Goal: Task Accomplishment & Management: Manage account settings

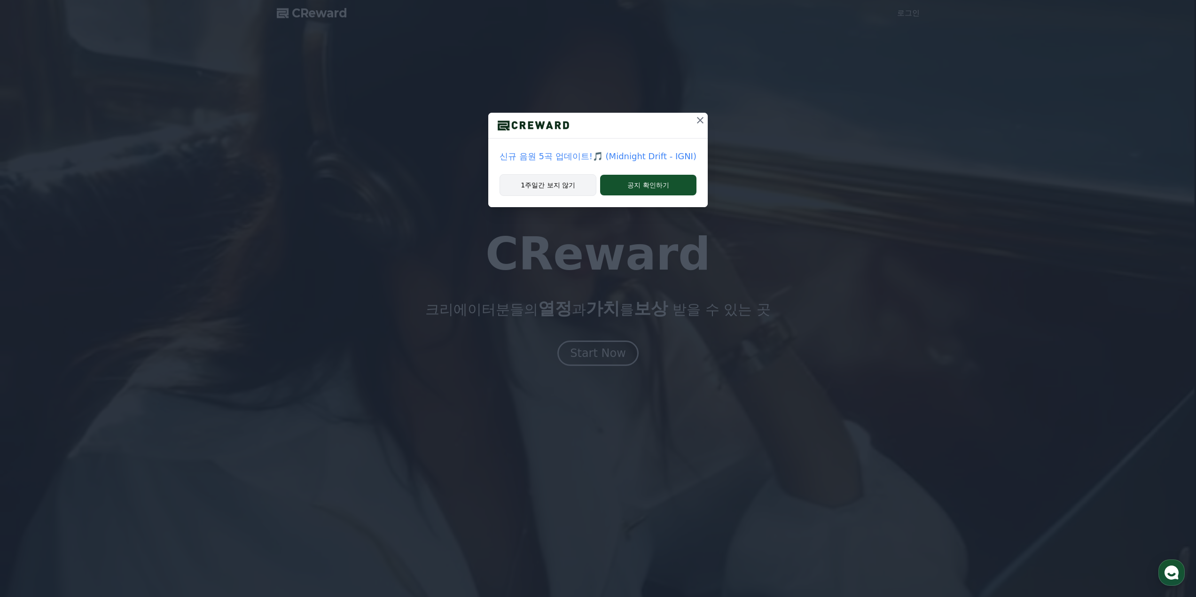
click at [569, 192] on button "1주일간 보지 않기" at bounding box center [548, 185] width 97 height 22
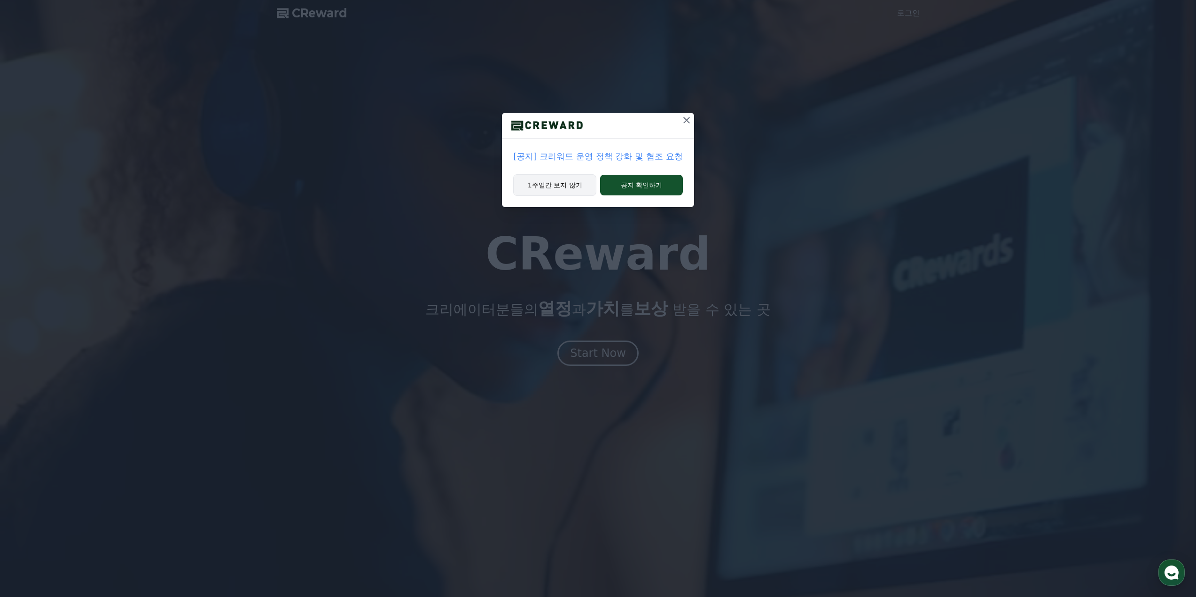
click at [568, 183] on button "1주일간 보지 않기" at bounding box center [554, 185] width 83 height 22
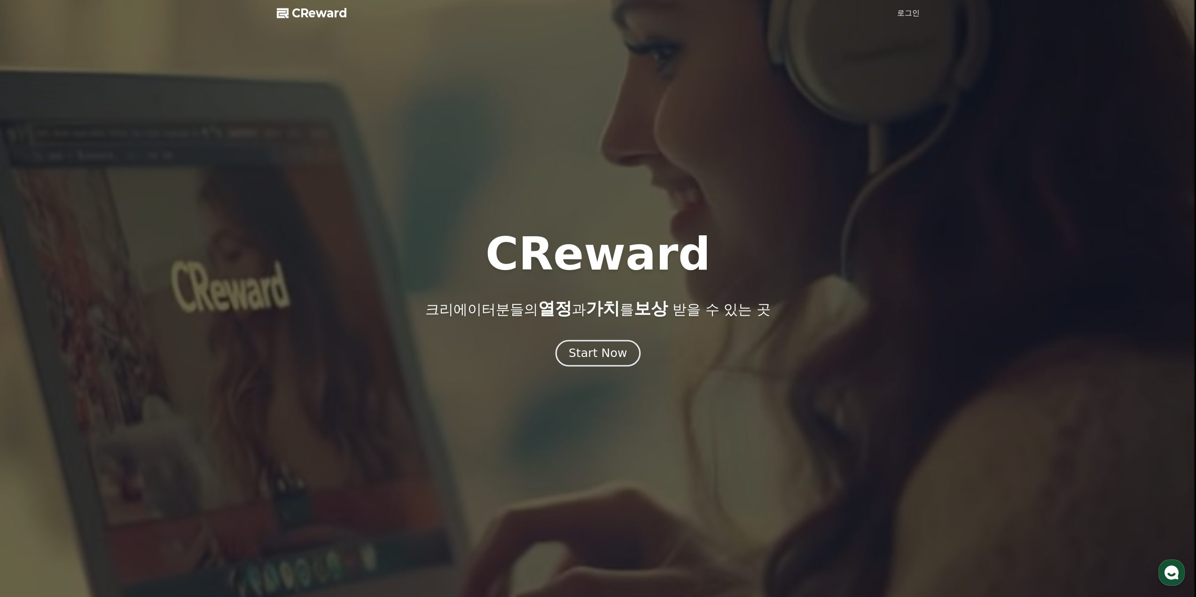
click at [577, 348] on div "Start Now" at bounding box center [598, 353] width 58 height 16
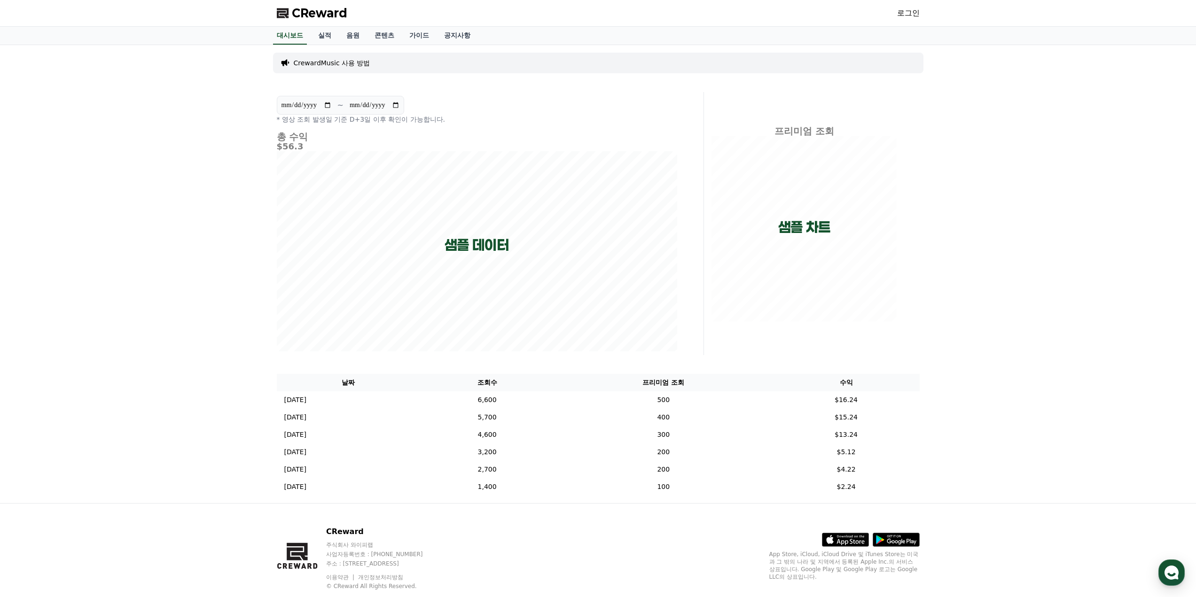
click at [914, 6] on div "로그인" at bounding box center [908, 13] width 23 height 15
click at [911, 9] on link "로그인" at bounding box center [908, 13] width 23 height 11
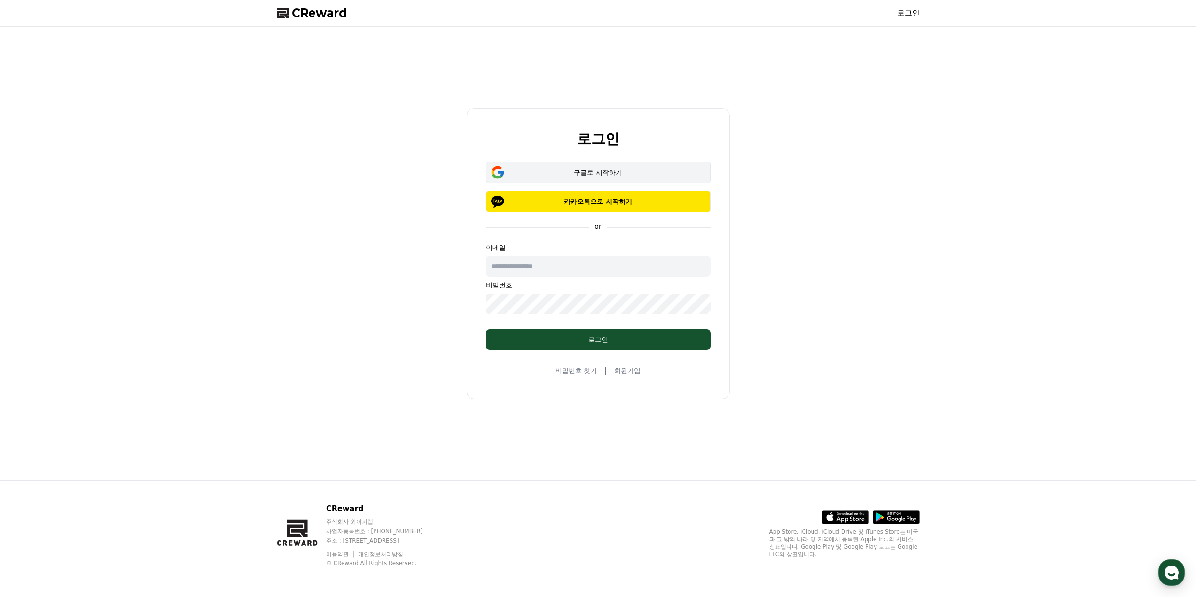
click at [624, 167] on button "구글로 시작하기" at bounding box center [598, 173] width 225 height 22
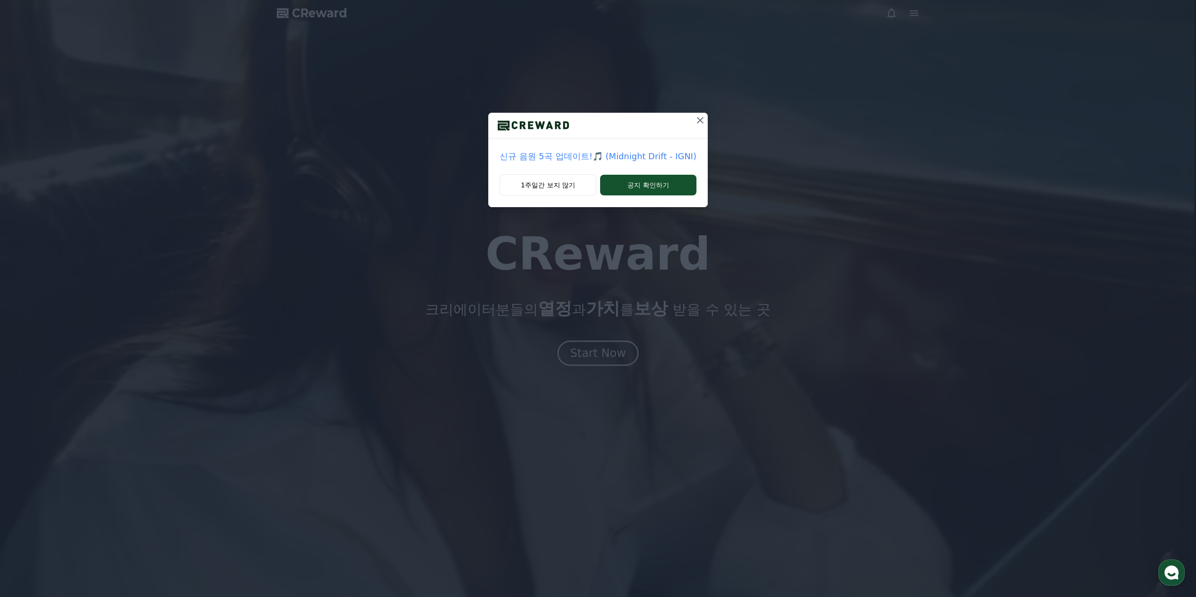
click at [695, 124] on icon at bounding box center [700, 120] width 11 height 11
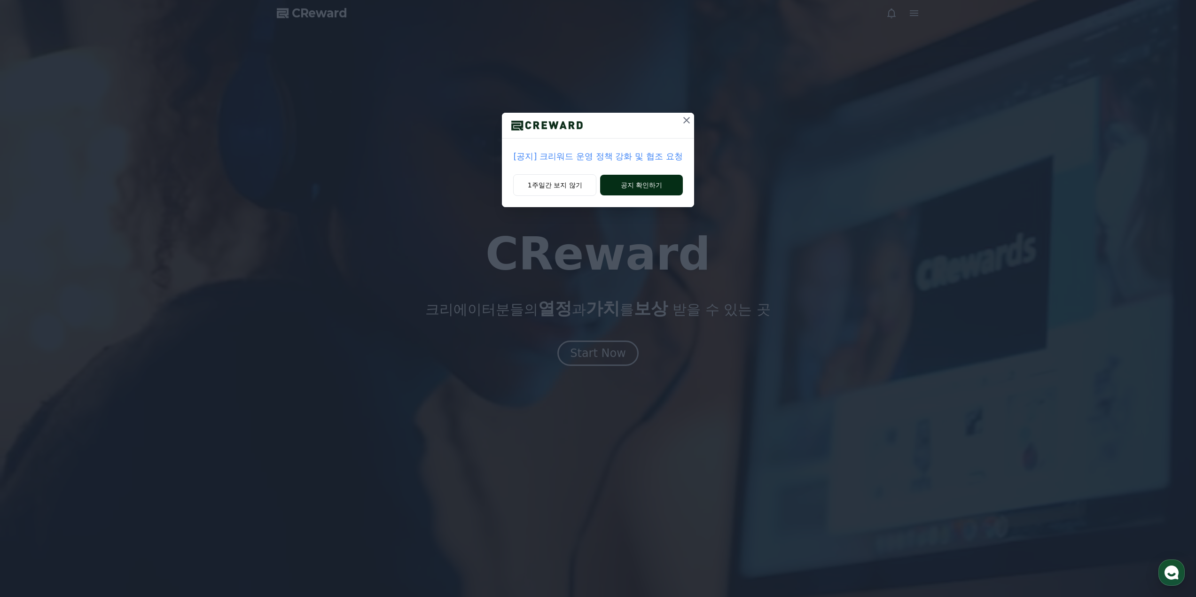
click at [629, 187] on button "공지 확인하기" at bounding box center [641, 185] width 82 height 21
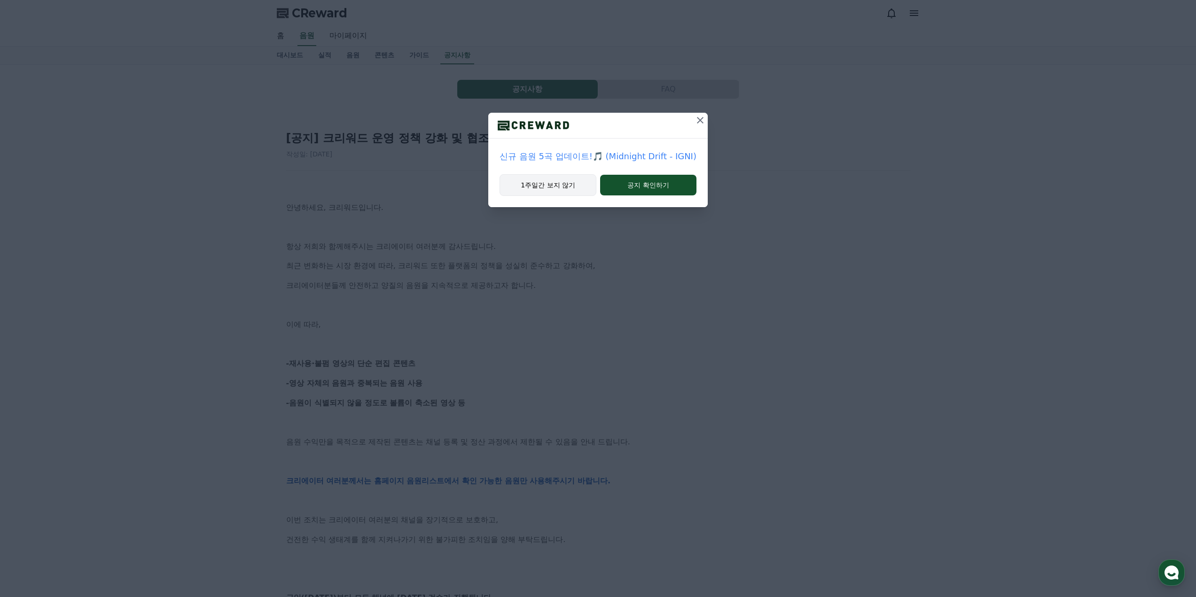
click at [535, 181] on button "1주일간 보지 않기" at bounding box center [548, 185] width 97 height 22
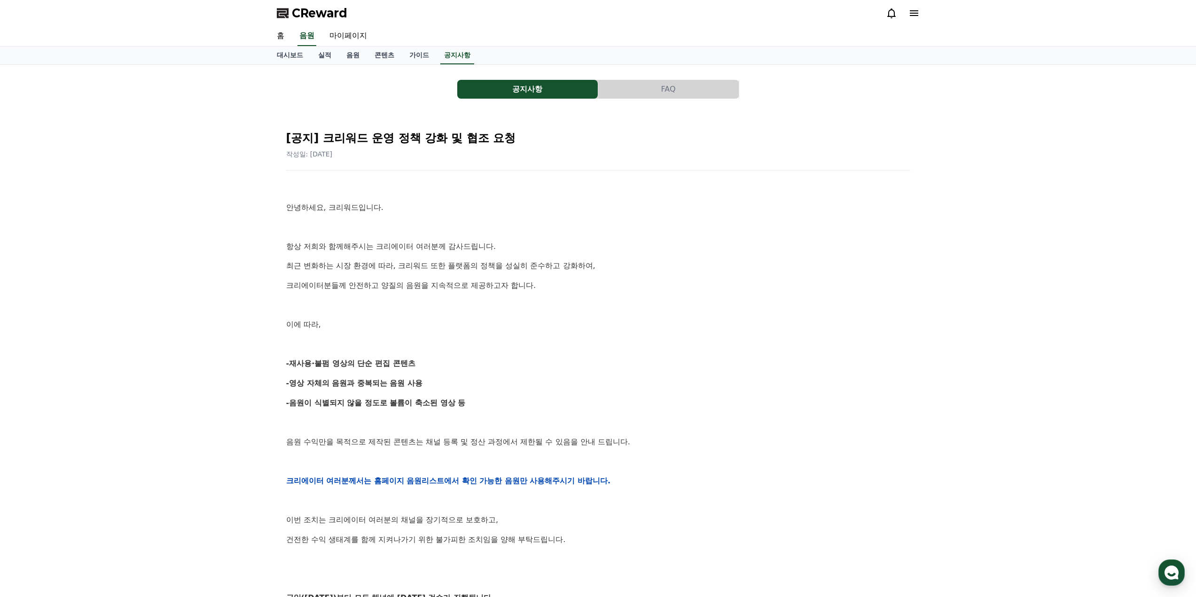
click at [304, 16] on span "CReward" at bounding box center [319, 13] width 55 height 15
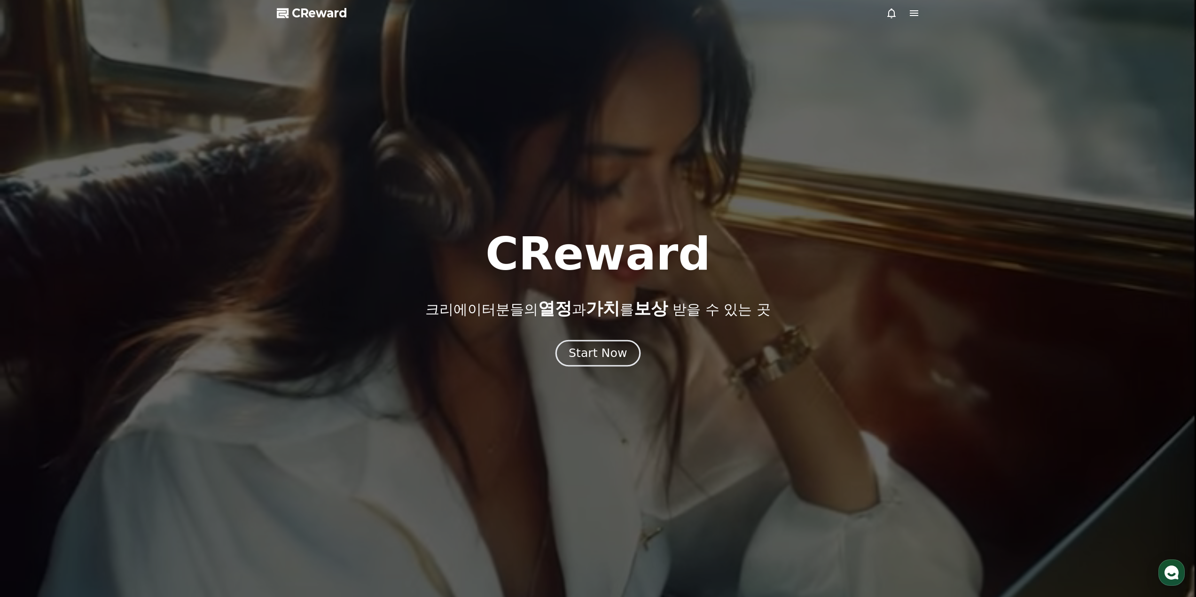
click at [611, 362] on button "Start Now" at bounding box center [598, 353] width 85 height 27
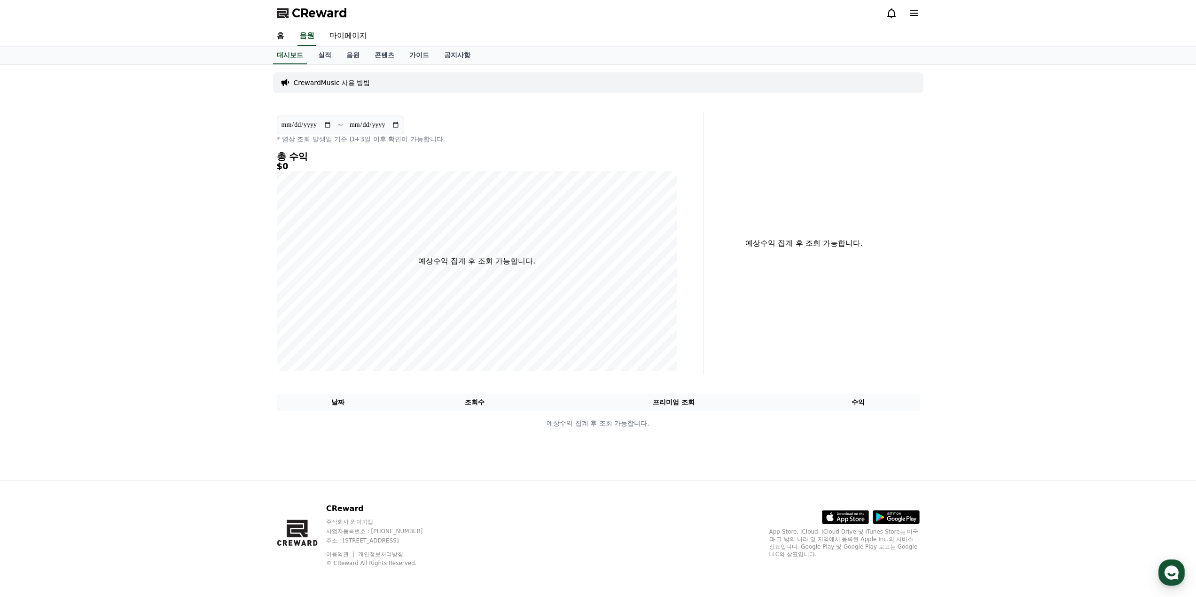
click at [913, 10] on icon at bounding box center [914, 13] width 11 height 11
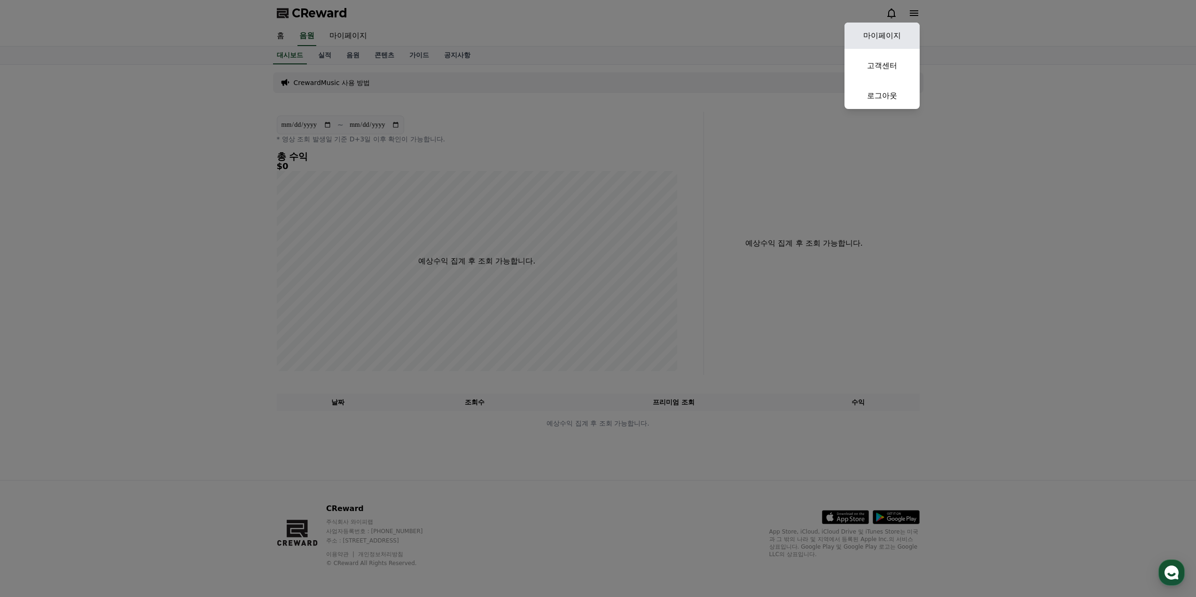
click at [885, 45] on link "마이페이지" at bounding box center [882, 36] width 75 height 26
select select "**********"
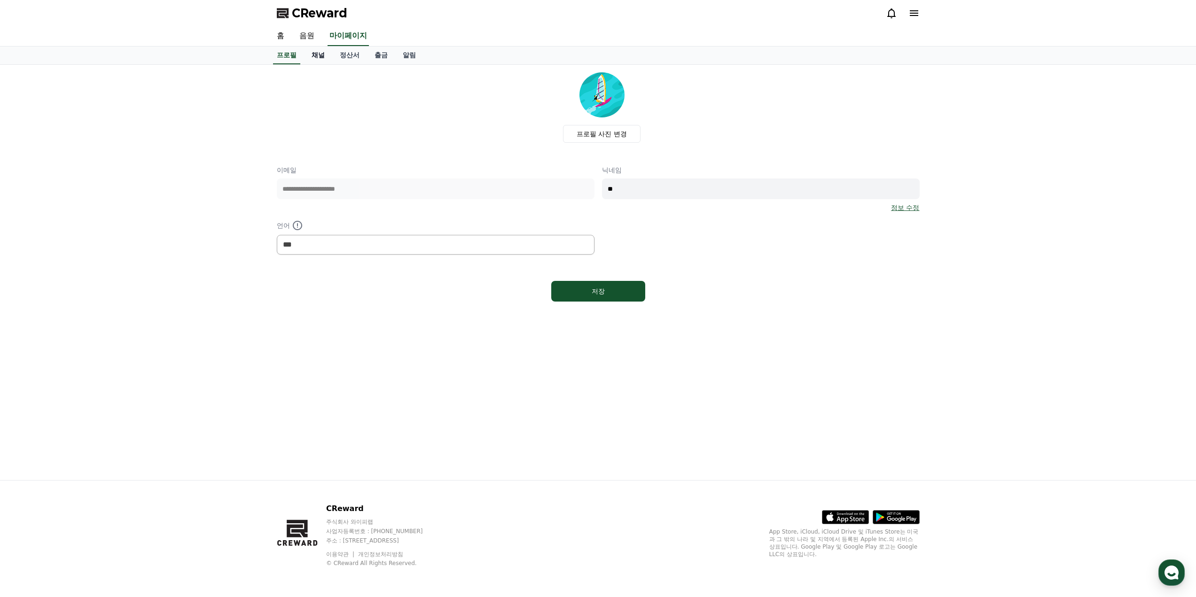
click at [314, 57] on link "채널" at bounding box center [318, 56] width 28 height 18
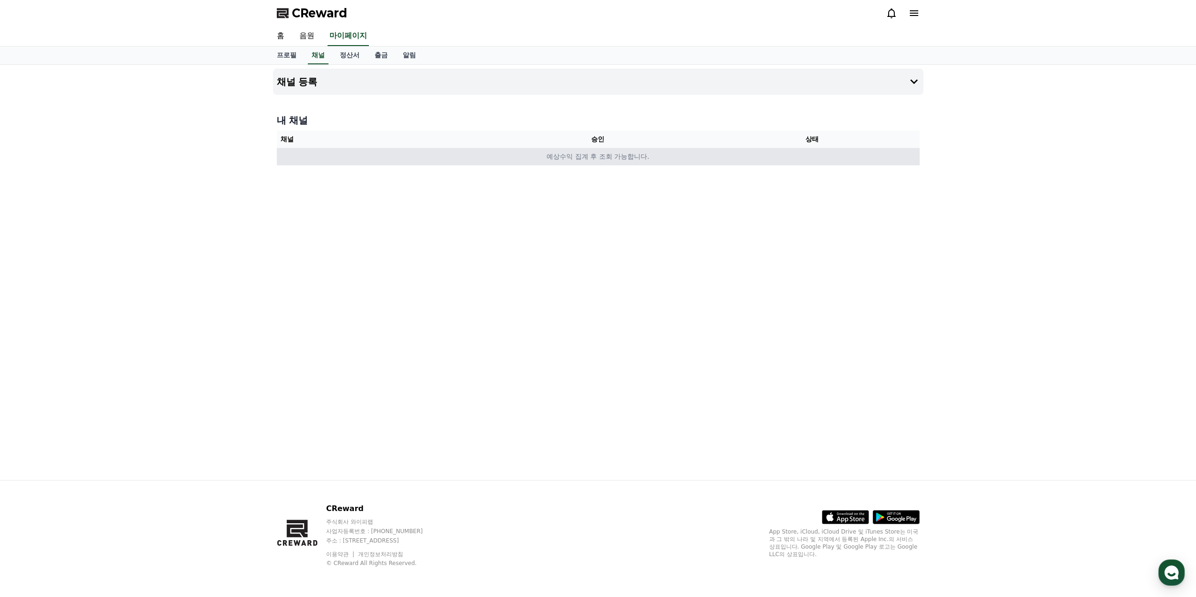
click at [721, 162] on td "예상수익 집계 후 조회 가능합니다." at bounding box center [598, 156] width 643 height 17
click at [911, 81] on icon at bounding box center [914, 81] width 11 height 11
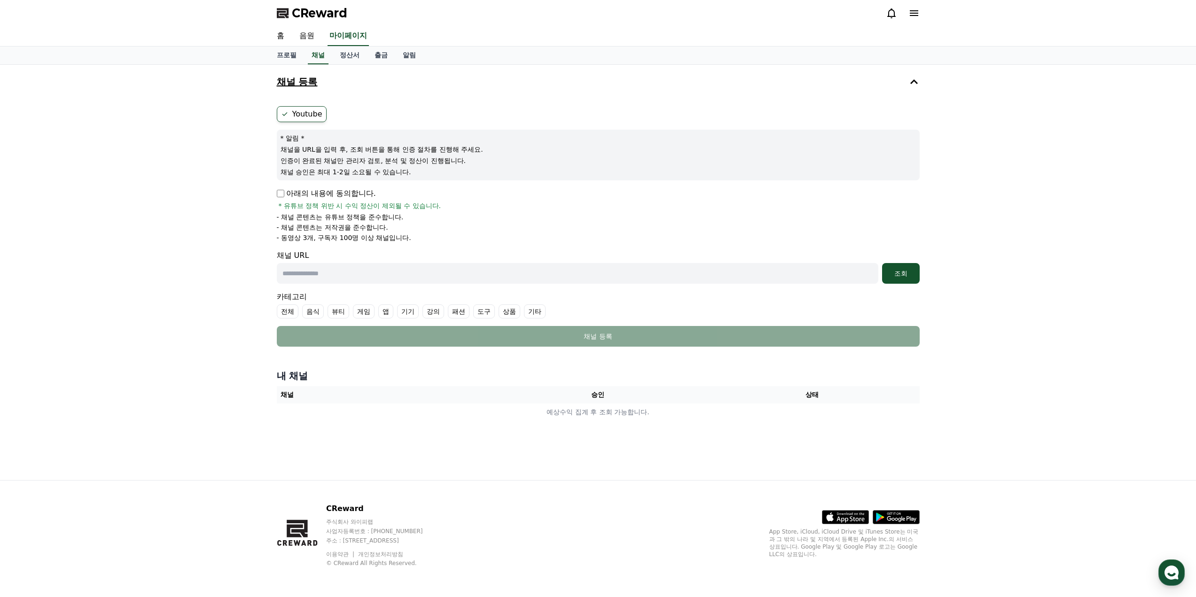
click at [329, 279] on input "text" at bounding box center [578, 273] width 602 height 21
paste input "**********"
type input "**********"
click at [908, 273] on div "조회" at bounding box center [901, 273] width 30 height 9
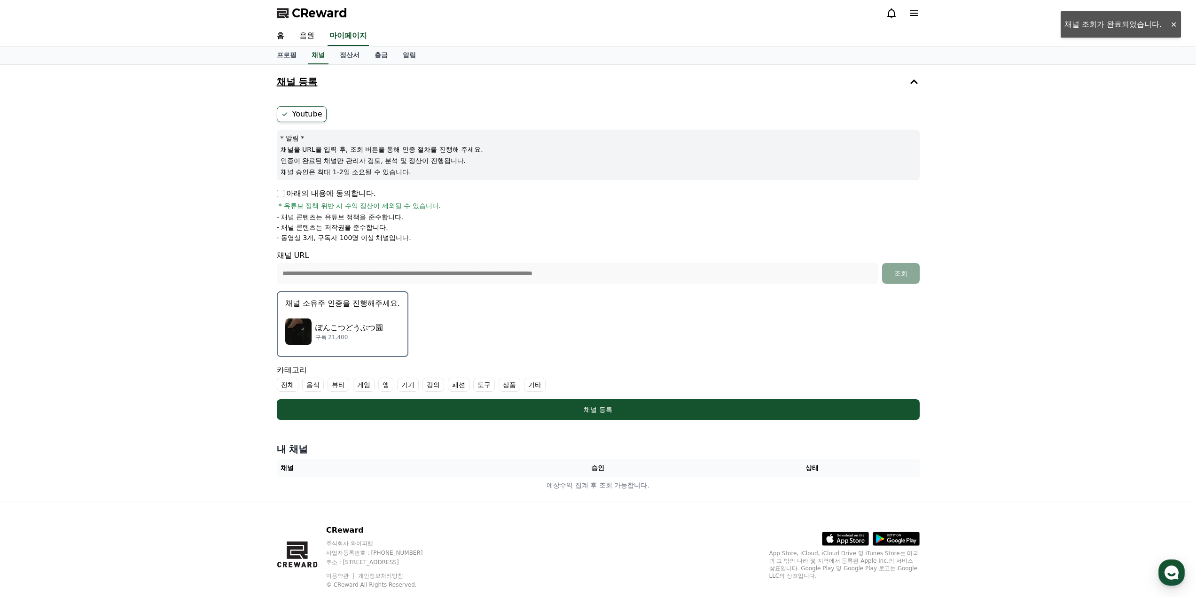
click at [362, 323] on p "ぽんこつどうぶつ園" at bounding box center [349, 327] width 68 height 11
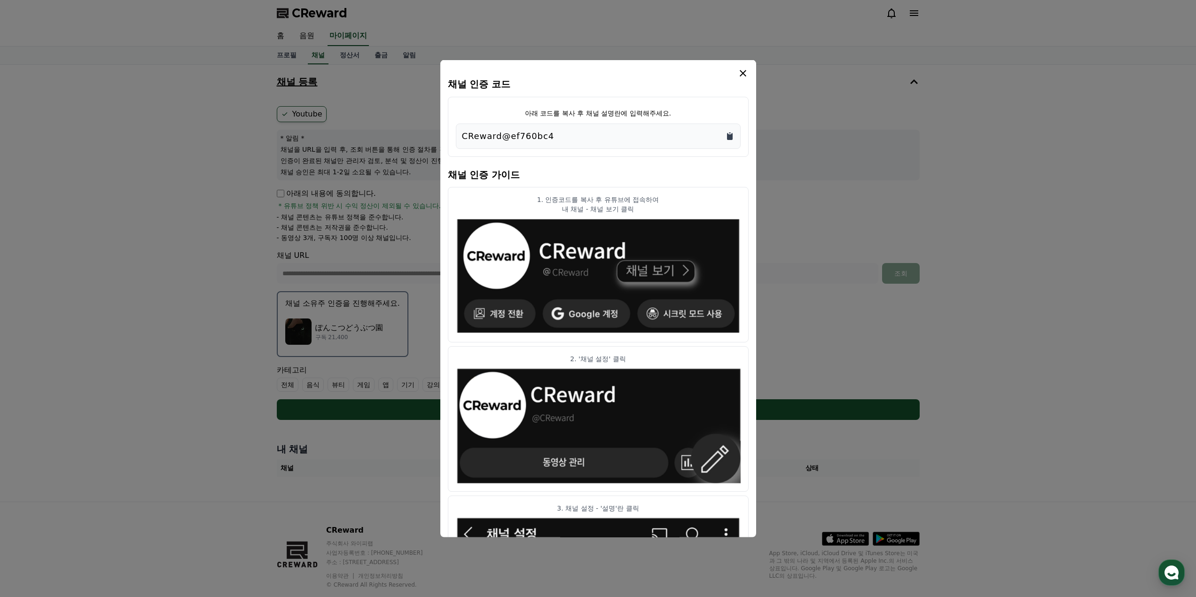
click at [732, 138] on icon "Copy to clipboard" at bounding box center [730, 136] width 6 height 7
click at [744, 73] on icon "modal" at bounding box center [742, 72] width 11 height 11
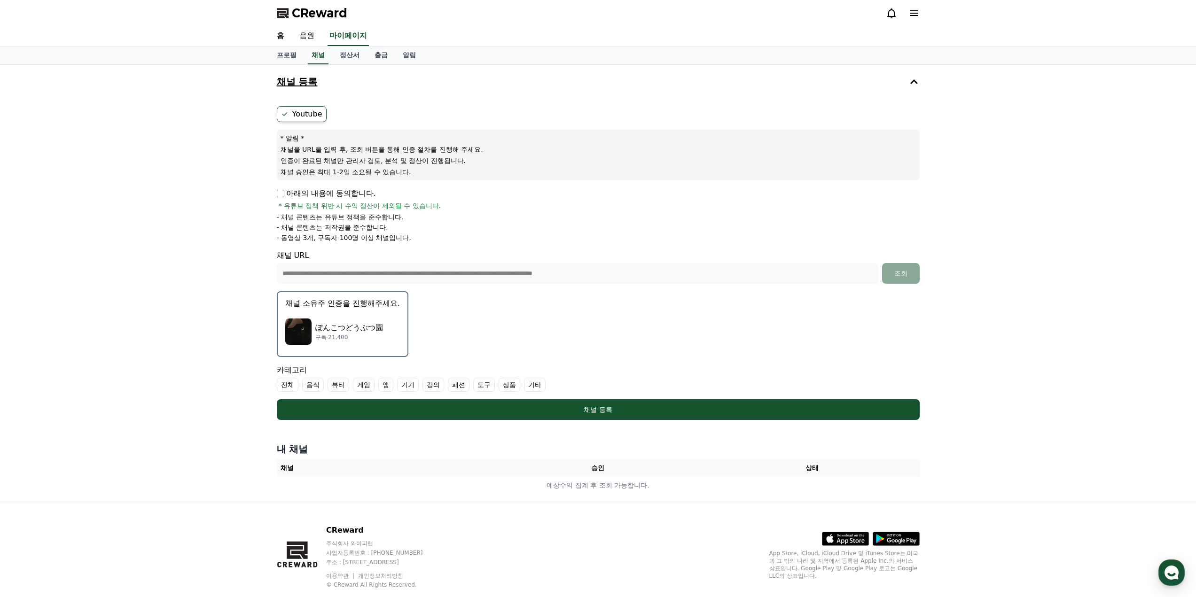
click at [529, 333] on form "**********" at bounding box center [598, 263] width 643 height 314
click at [369, 328] on p "ぽんこつどうぶつ園" at bounding box center [349, 327] width 68 height 11
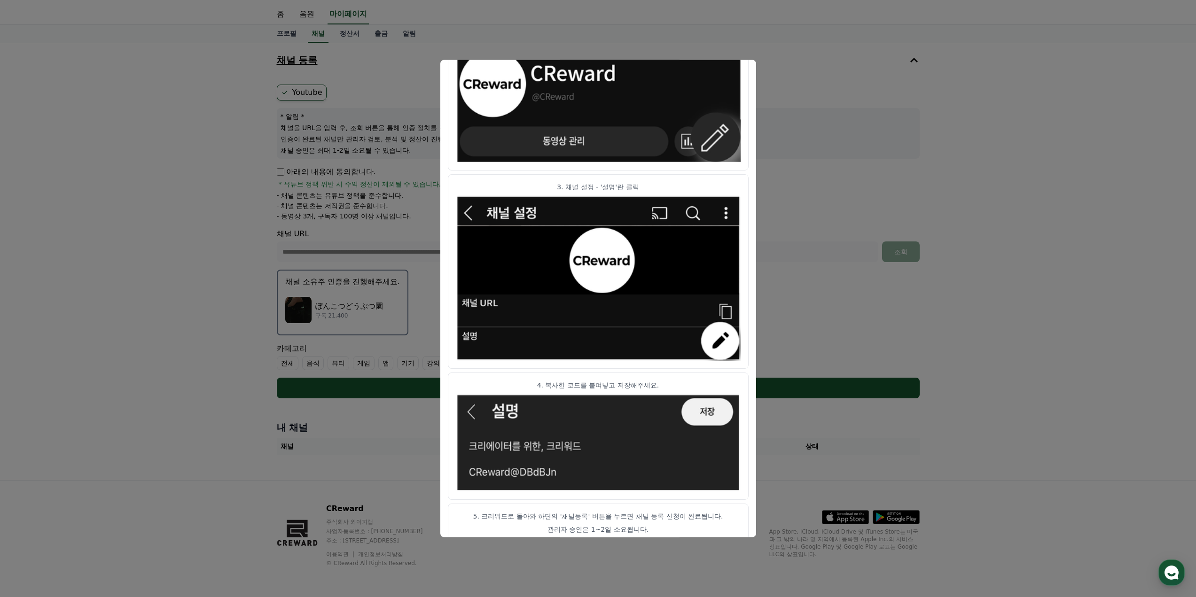
scroll to position [333, 0]
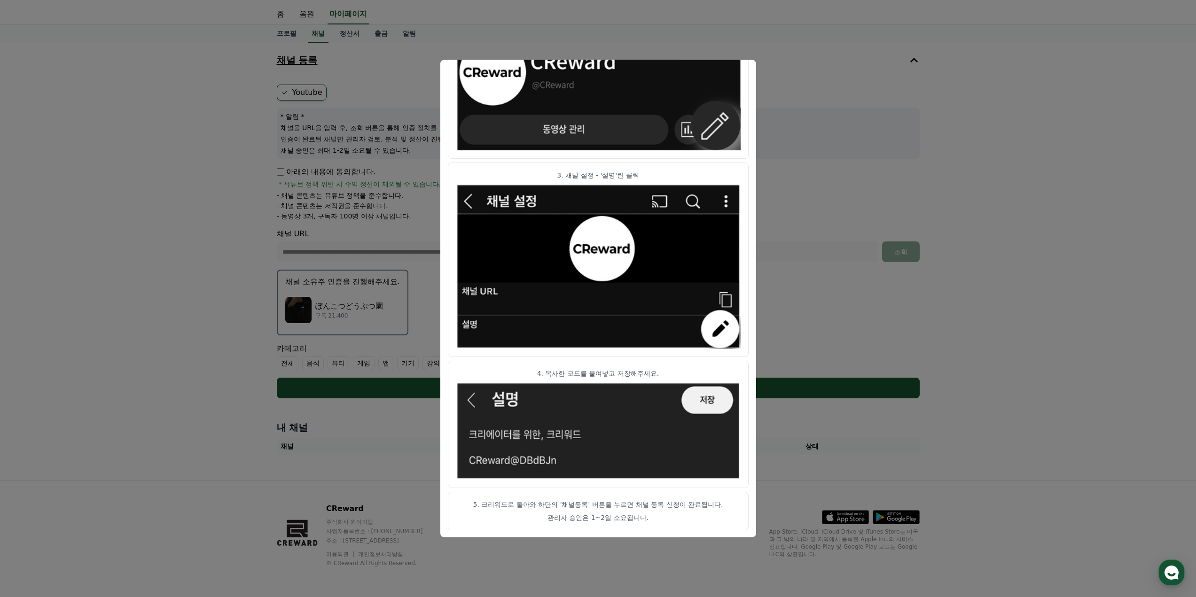
click at [980, 359] on button "close modal" at bounding box center [598, 298] width 1196 height 597
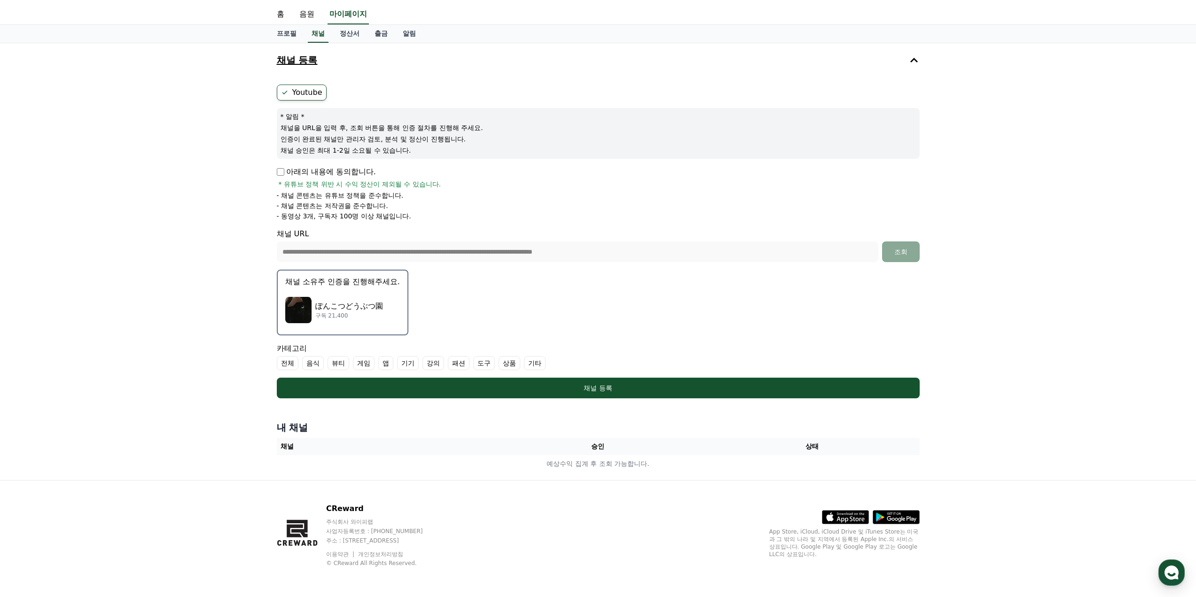
click at [465, 311] on form "**********" at bounding box center [598, 242] width 643 height 314
click at [382, 302] on p "ぽんこつどうぶつ園" at bounding box center [349, 306] width 68 height 11
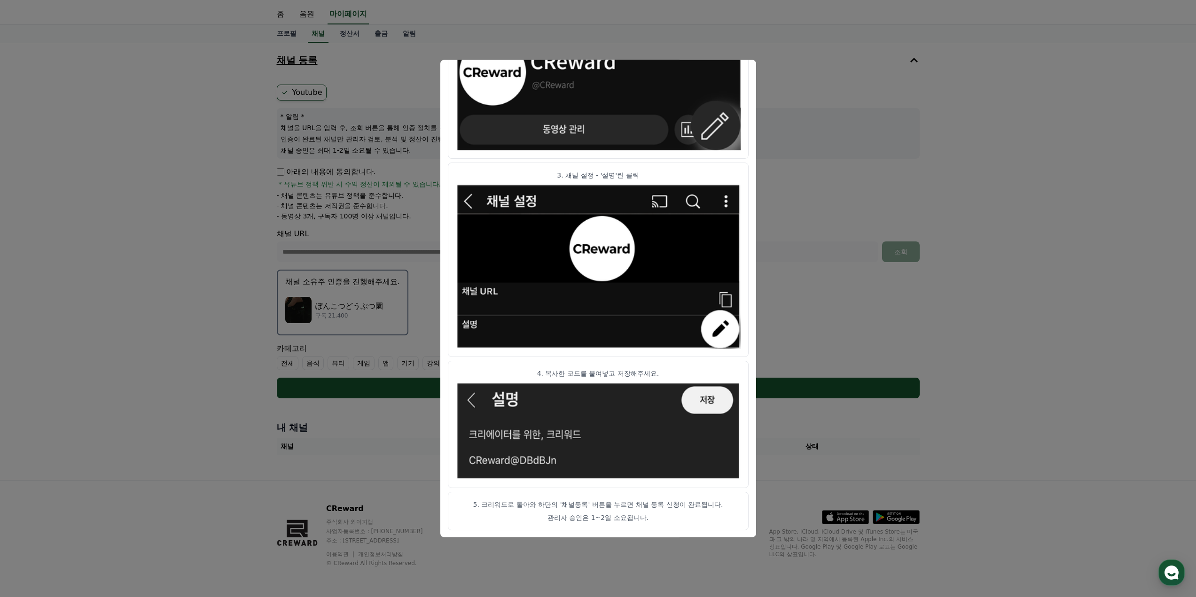
click at [778, 58] on button "close modal" at bounding box center [598, 298] width 1196 height 597
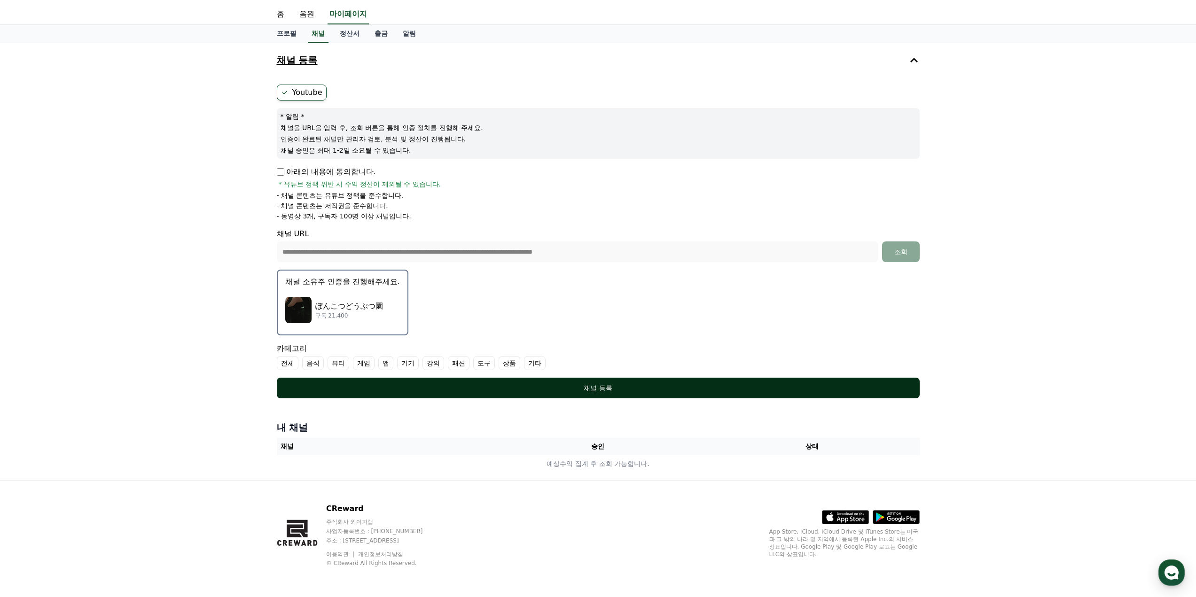
click at [695, 392] on div "채널 등록" at bounding box center [598, 388] width 605 height 9
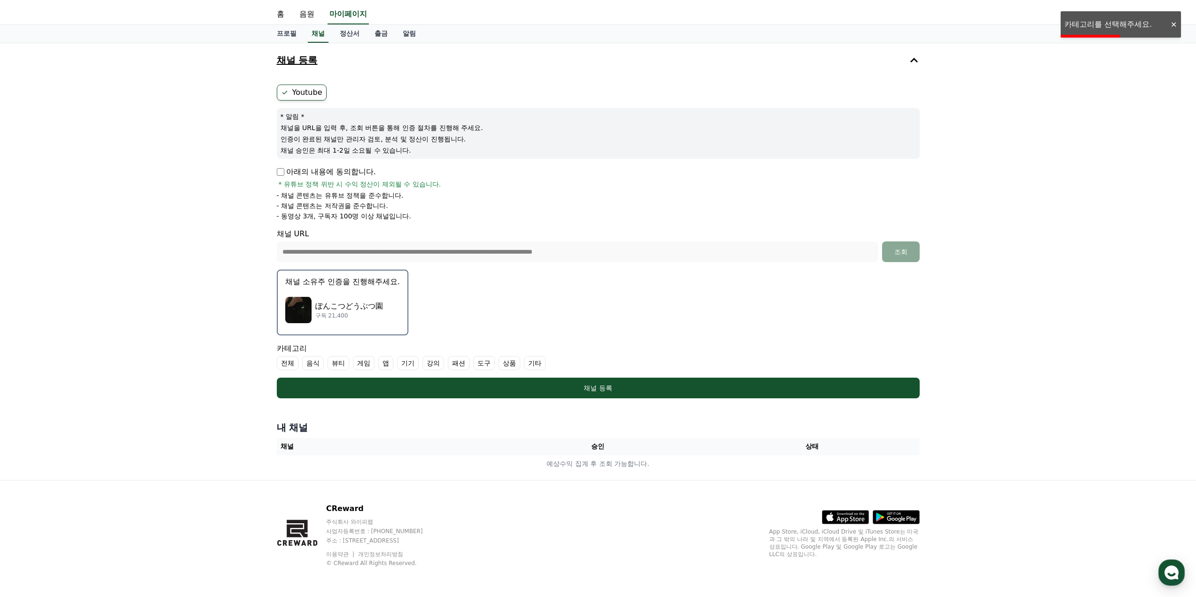
click at [361, 366] on label "게임" at bounding box center [364, 363] width 22 height 14
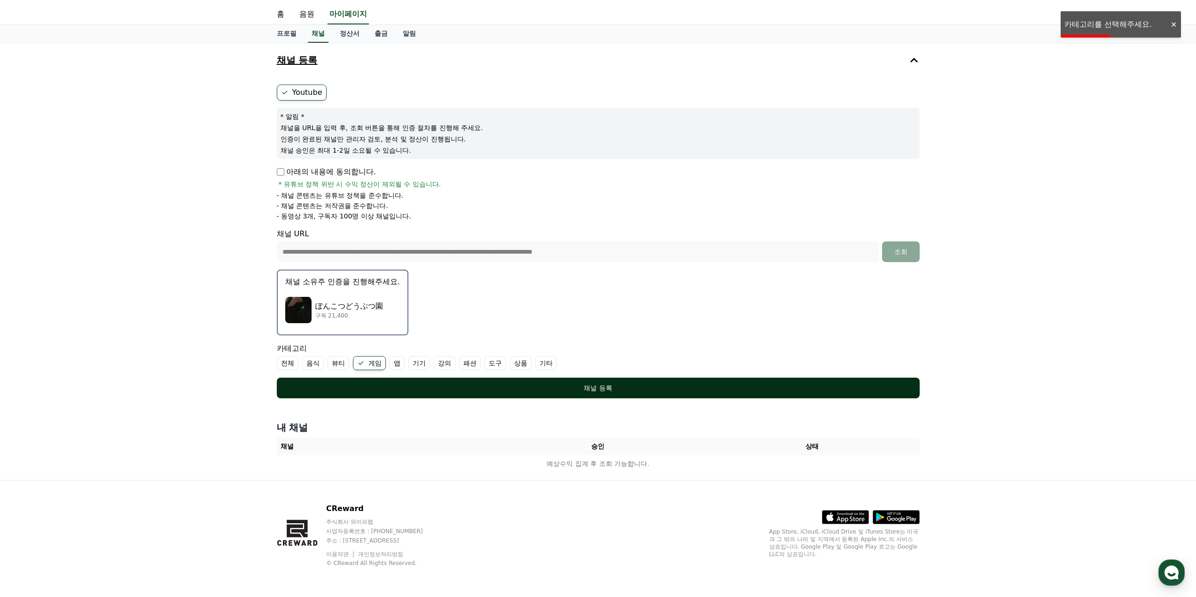
click at [406, 387] on div "채널 등록" at bounding box center [598, 388] width 605 height 9
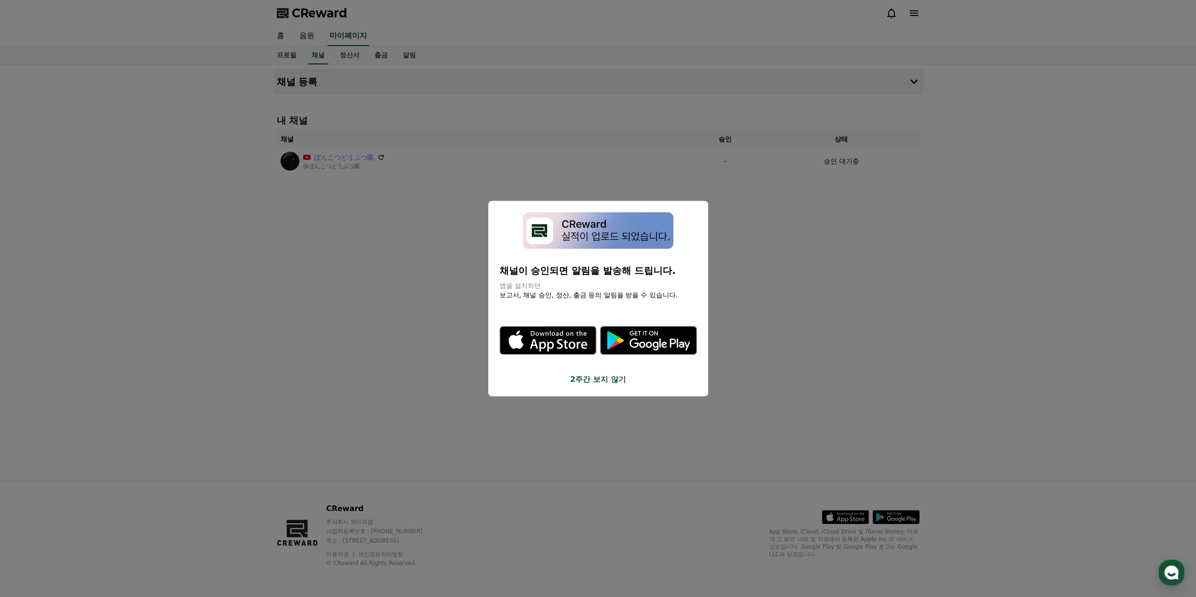
click at [596, 383] on button "2주간 보지 않기" at bounding box center [598, 379] width 197 height 11
